Goal: Task Accomplishment & Management: Use online tool/utility

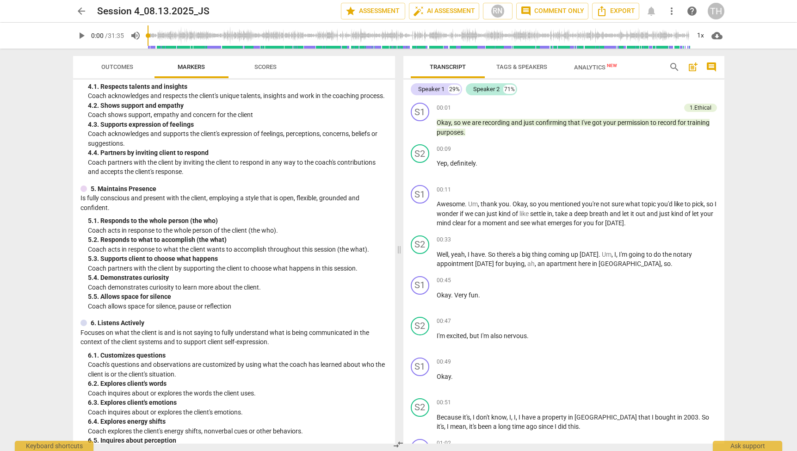
scroll to position [293, 0]
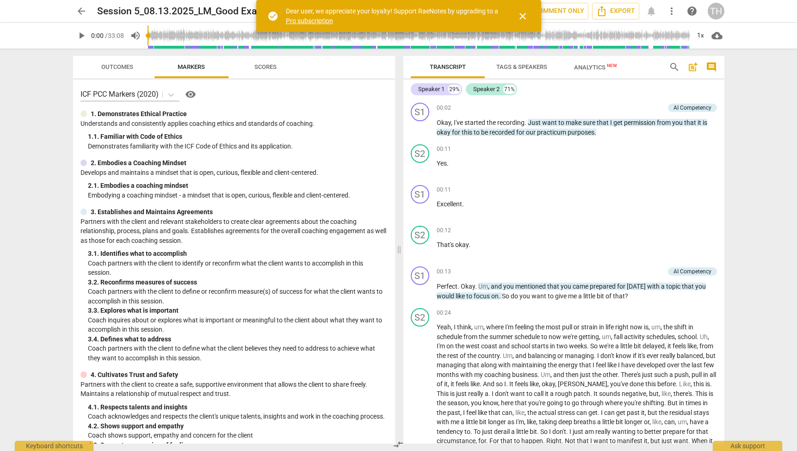
click at [764, 172] on div "arrow_back Session 5_08.13.2025_LM_Good Example star Assessment auto_fix_high A…" at bounding box center [398, 225] width 797 height 451
click at [525, 15] on span "close" at bounding box center [522, 16] width 11 height 11
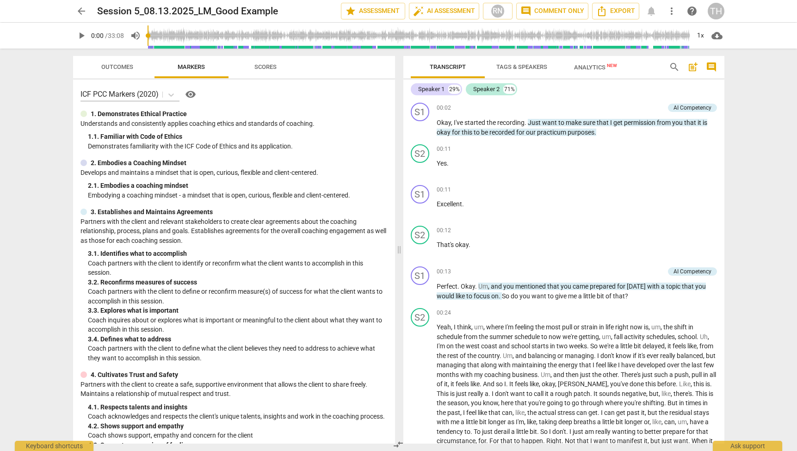
click at [123, 70] on span "Outcomes" at bounding box center [117, 66] width 32 height 7
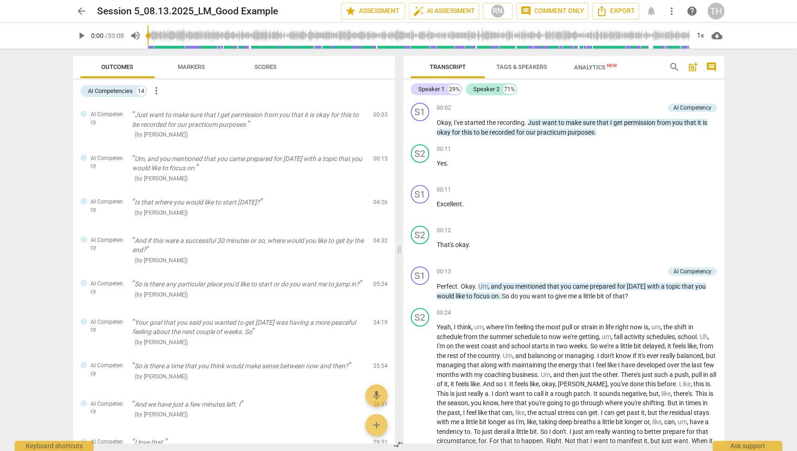
click at [272, 64] on span "Scores" at bounding box center [265, 66] width 22 height 7
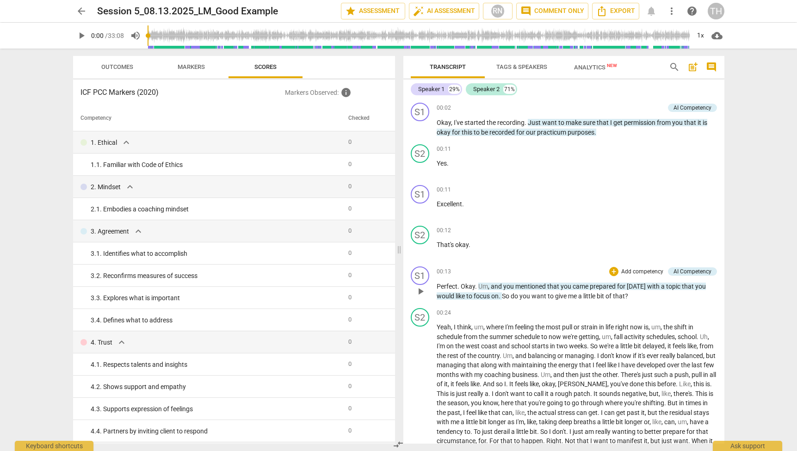
click at [515, 280] on div "00:13 + Add competency AI Competency keyboard_arrow_right Perfect . Okay . Um ,…" at bounding box center [577, 283] width 280 height 34
click at [515, 288] on span "mentioned" at bounding box center [531, 286] width 32 height 7
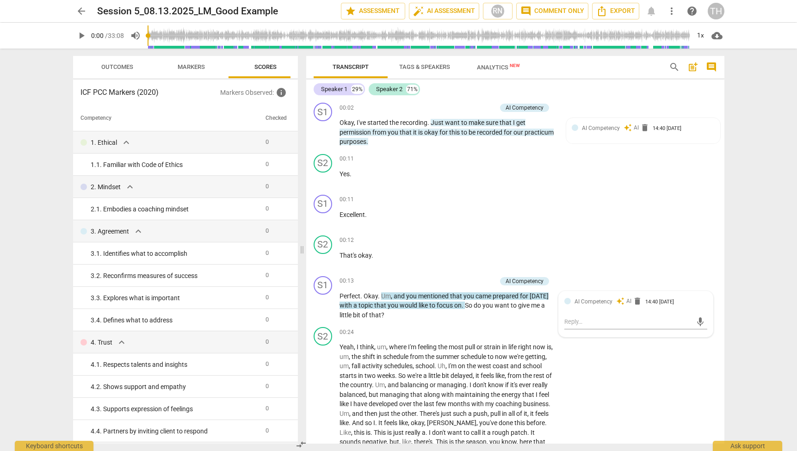
click at [105, 71] on span "Outcomes" at bounding box center [117, 67] width 54 height 12
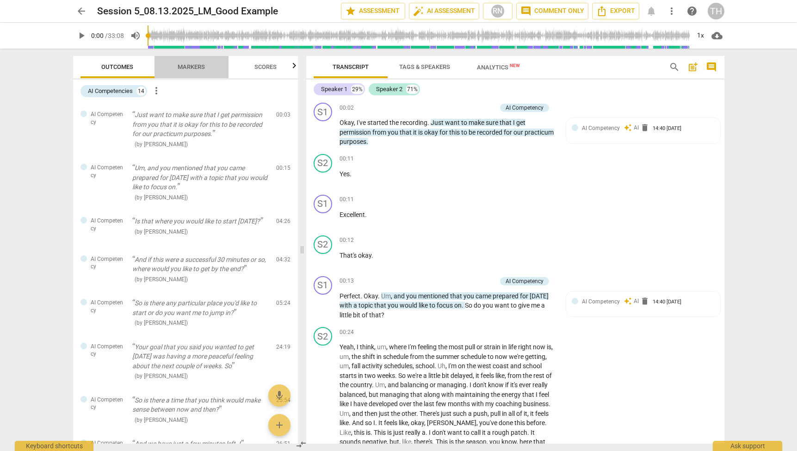
click at [185, 61] on span "Markers" at bounding box center [190, 67] width 49 height 12
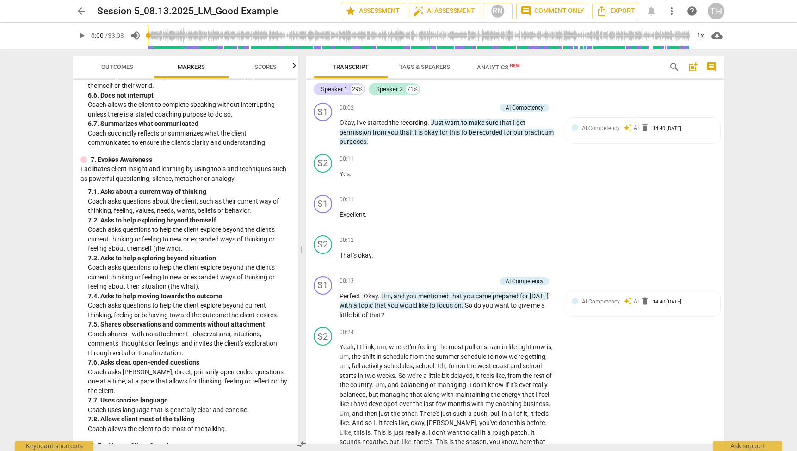
scroll to position [805, 0]
